Goal: Task Accomplishment & Management: Complete application form

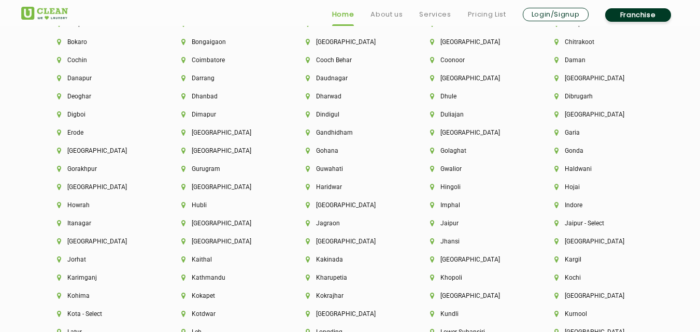
scroll to position [2385, 0]
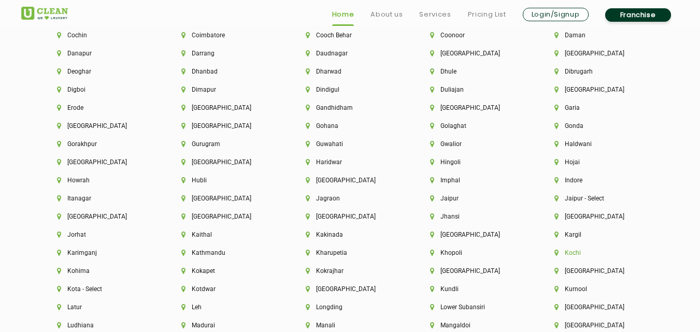
click at [571, 253] on li "Kochi" at bounding box center [599, 252] width 89 height 7
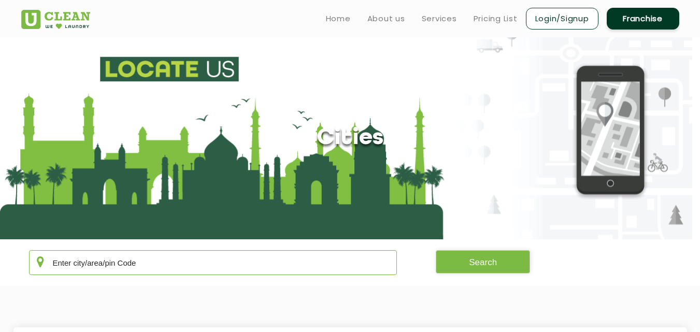
click at [158, 263] on input "text" at bounding box center [213, 262] width 369 height 25
click at [482, 260] on button "Search" at bounding box center [483, 261] width 94 height 23
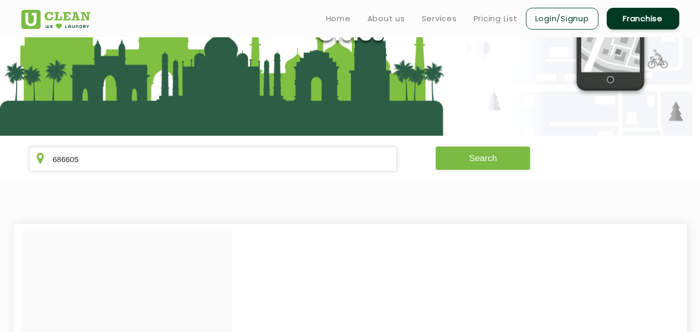
scroll to position [52, 0]
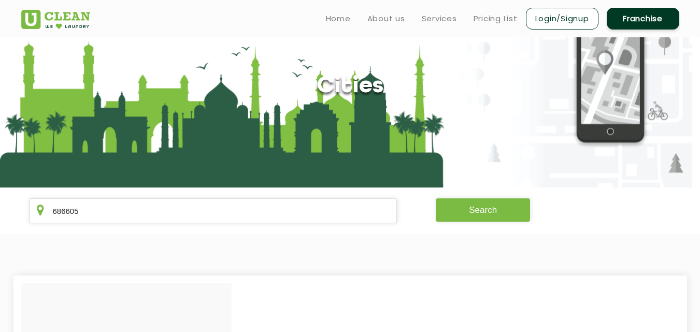
click at [501, 209] on button "Search" at bounding box center [483, 210] width 94 height 23
click at [478, 209] on button "Search" at bounding box center [483, 210] width 94 height 23
click at [110, 207] on input "686605" at bounding box center [213, 211] width 369 height 25
type input "6"
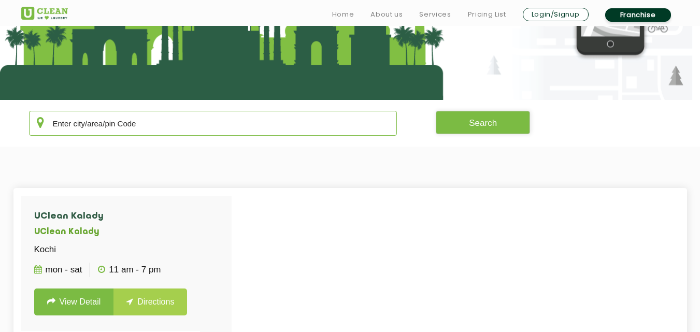
scroll to position [156, 0]
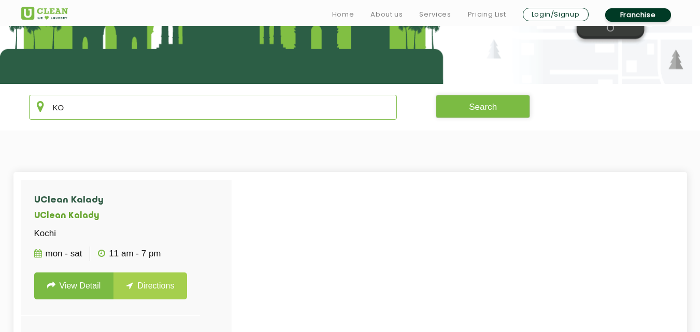
type input "K"
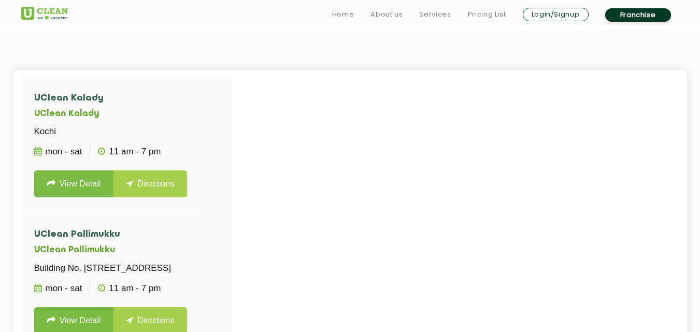
scroll to position [363, 0]
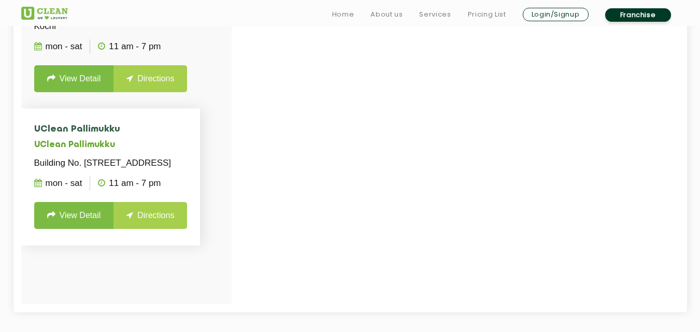
click at [67, 229] on link "View Detail" at bounding box center [74, 215] width 80 height 27
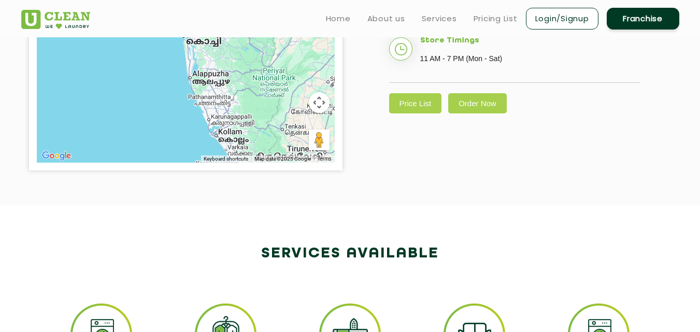
scroll to position [363, 0]
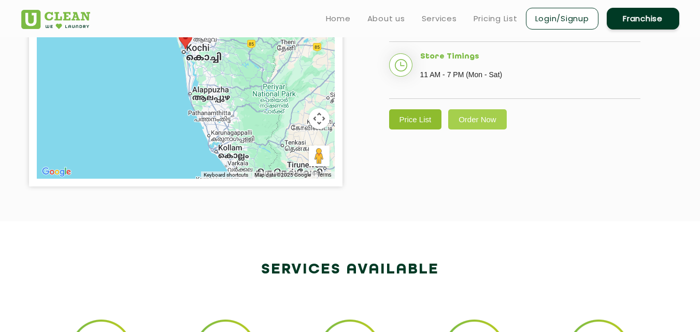
click at [412, 130] on link "Price List" at bounding box center [415, 119] width 53 height 20
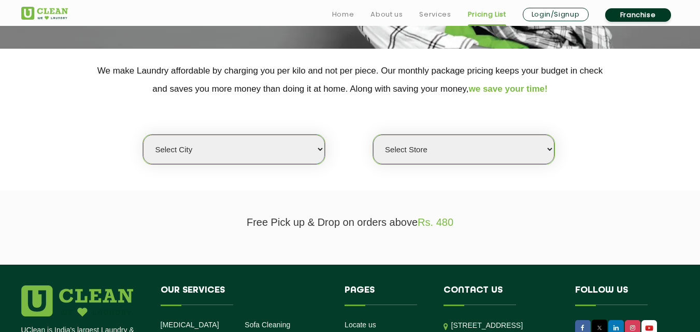
scroll to position [207, 0]
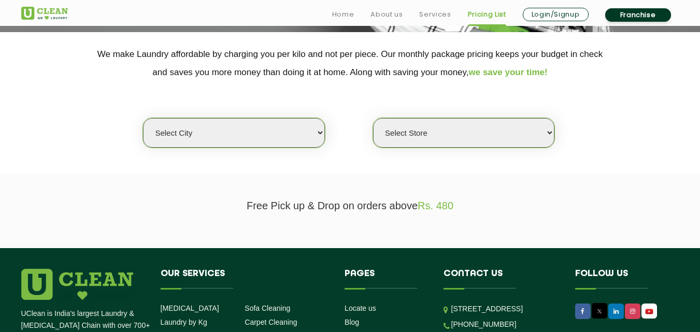
click at [320, 130] on select "Select city [GEOGRAPHIC_DATA] [GEOGRAPHIC_DATA] [GEOGRAPHIC_DATA] [GEOGRAPHIC_D…" at bounding box center [233, 133] width 181 height 30
select select "195"
click at [143, 118] on select "Select city [GEOGRAPHIC_DATA] [GEOGRAPHIC_DATA] [GEOGRAPHIC_DATA] [GEOGRAPHIC_D…" at bounding box center [233, 133] width 181 height 30
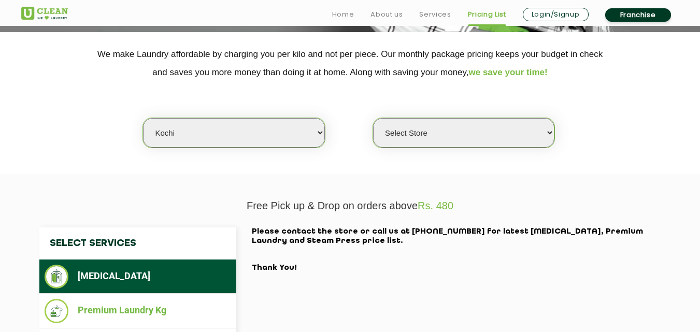
scroll to position [259, 0]
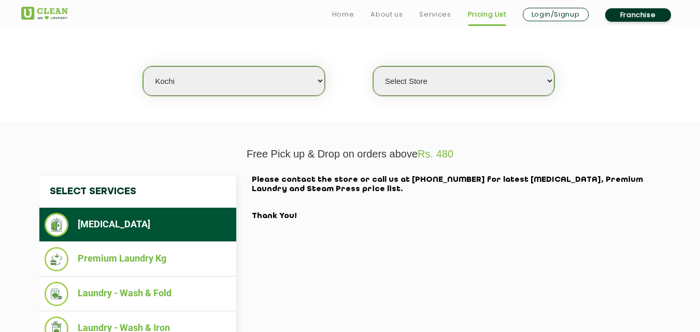
click at [555, 76] on select "Select Store [GEOGRAPHIC_DATA]" at bounding box center [463, 81] width 181 height 30
select select "593"
click at [373, 66] on select "Select Store [GEOGRAPHIC_DATA]" at bounding box center [463, 81] width 181 height 30
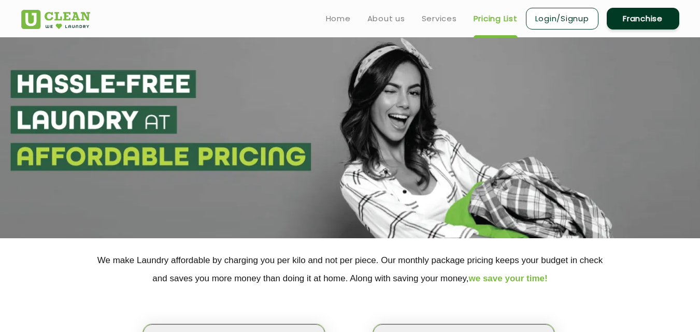
scroll to position [0, 0]
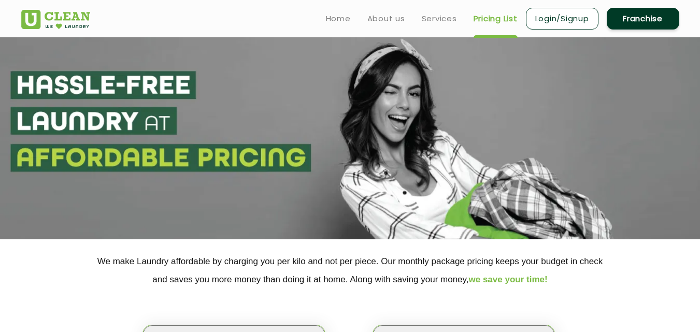
click at [647, 17] on link "Franchise" at bounding box center [643, 19] width 73 height 22
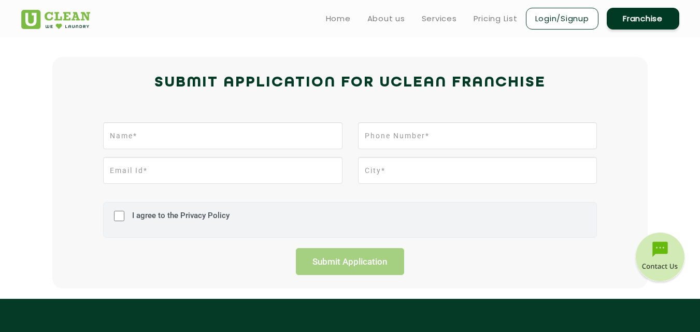
scroll to position [207, 0]
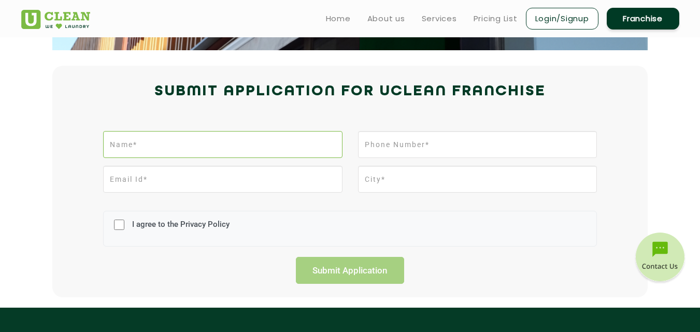
click at [190, 139] on input "text" at bounding box center [222, 144] width 239 height 27
type input "AJO [PERSON_NAME]"
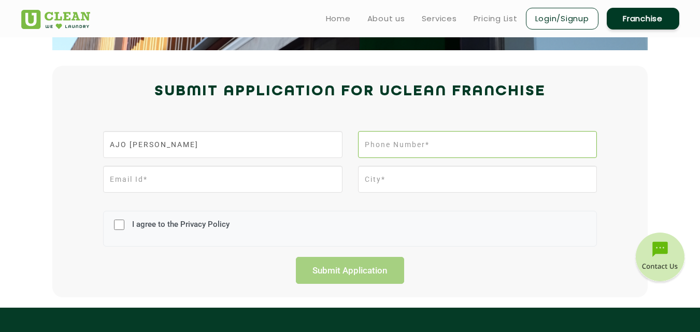
click at [436, 145] on input "tel" at bounding box center [477, 144] width 239 height 27
type input "9947844477"
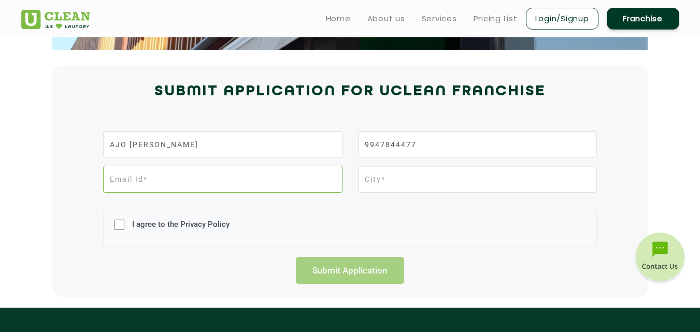
click at [203, 182] on input "email" at bounding box center [222, 179] width 239 height 27
type input "[EMAIL_ADDRESS][DOMAIN_NAME]"
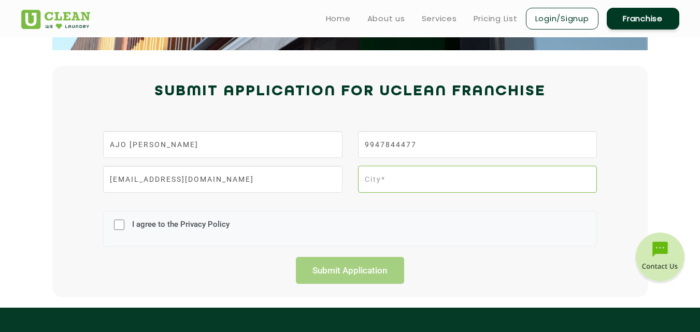
click at [416, 181] on input "text" at bounding box center [477, 179] width 239 height 27
type input "k"
type input "KOTTAYAM"
click at [119, 224] on input "I agree to the Privacy Policy" at bounding box center [119, 224] width 10 height 27
checkbox input "true"
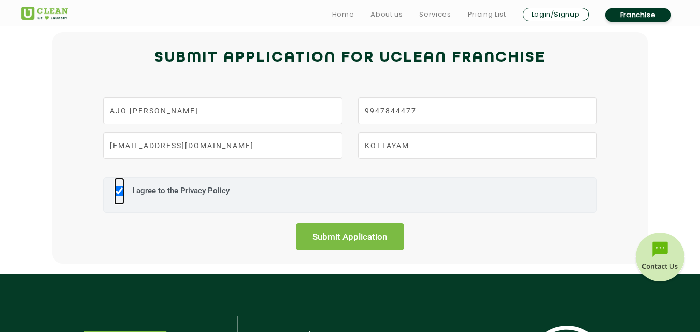
scroll to position [259, 0]
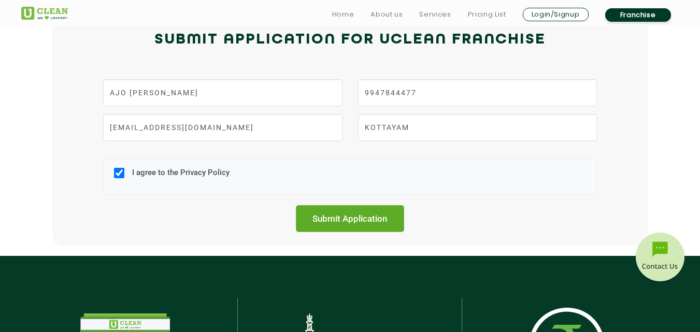
click at [338, 215] on input "Submit Application" at bounding box center [350, 218] width 109 height 27
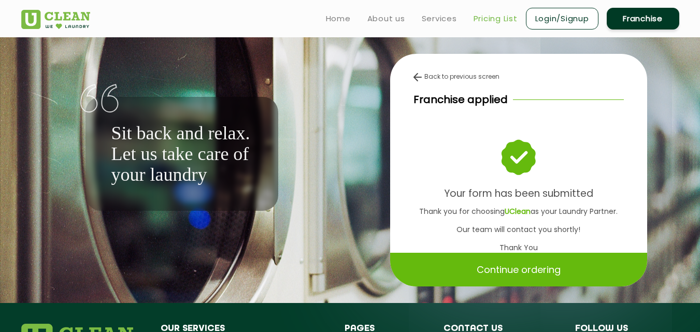
click at [500, 18] on link "Pricing List" at bounding box center [496, 18] width 44 height 12
